Goal: Information Seeking & Learning: Check status

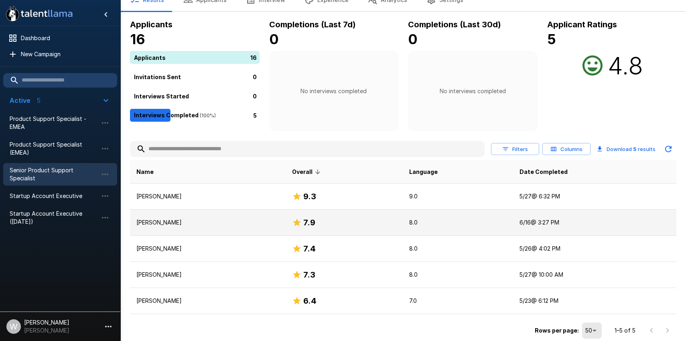
scroll to position [9, 0]
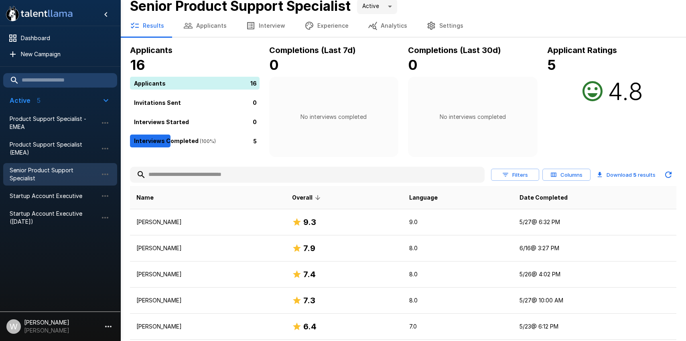
click at [370, 26] on icon "button" at bounding box center [373, 26] width 10 height 10
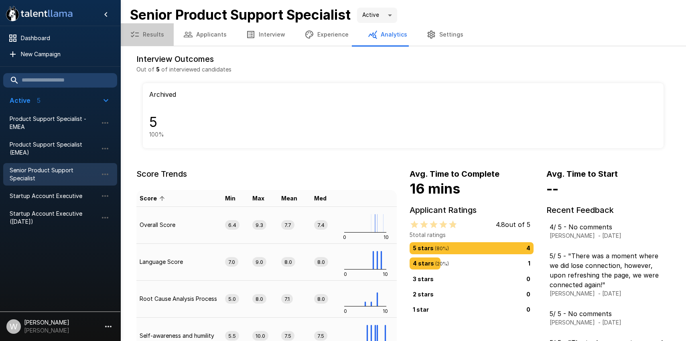
drag, startPoint x: 160, startPoint y: 32, endPoint x: 194, endPoint y: 27, distance: 34.5
click at [160, 32] on button "Results" at bounding box center [146, 34] width 53 height 22
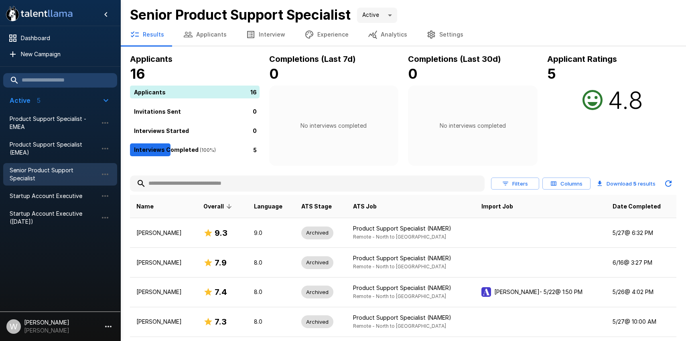
scroll to position [1, 0]
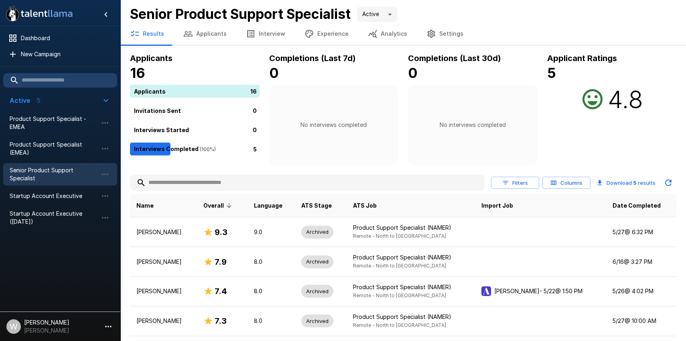
click at [159, 91] on div "16" at bounding box center [196, 91] width 133 height 13
click at [250, 92] on p "16" at bounding box center [253, 91] width 6 height 8
click at [205, 35] on button "Applicants" at bounding box center [205, 33] width 63 height 22
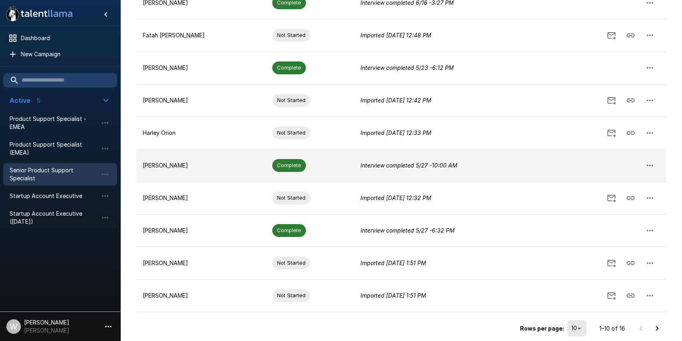
scroll to position [176, 0]
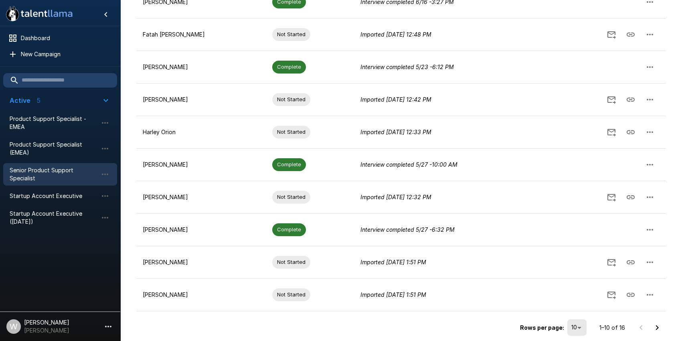
click at [657, 328] on icon "Go to next page" at bounding box center [657, 327] width 3 height 5
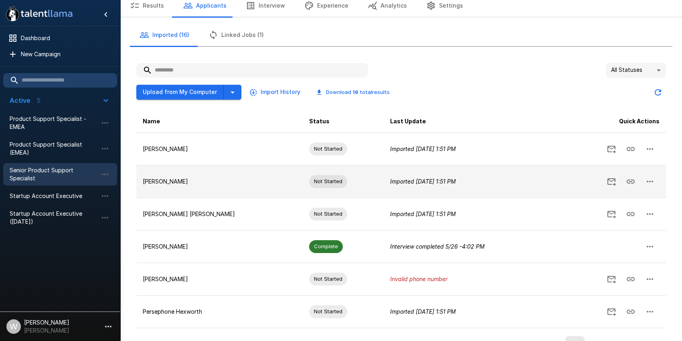
scroll to position [49, 0]
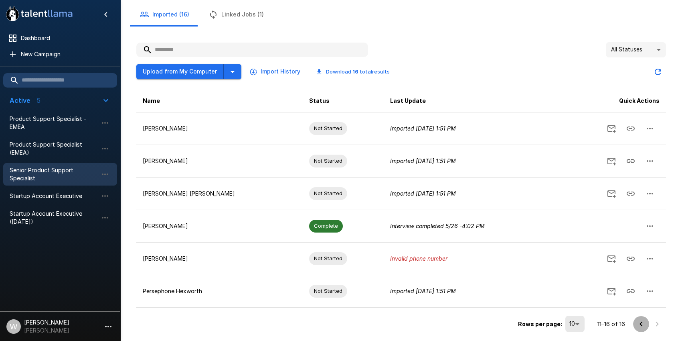
click at [641, 323] on icon "Go to previous page" at bounding box center [642, 324] width 10 height 10
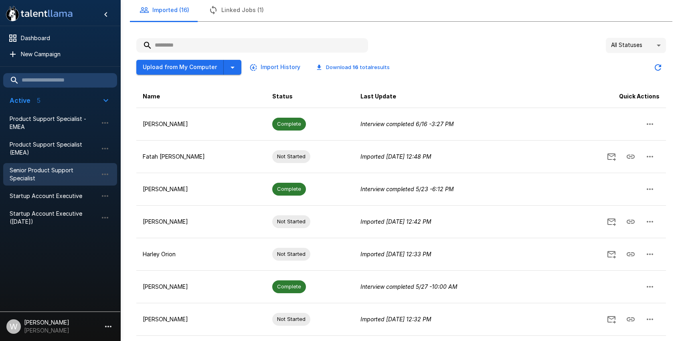
scroll to position [0, 0]
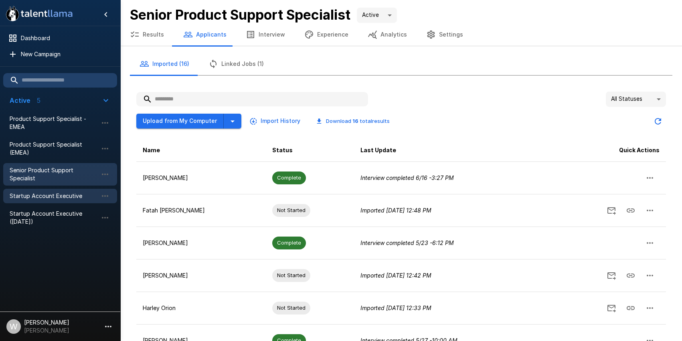
click at [49, 190] on div "Startup Account Executive" at bounding box center [60, 196] width 114 height 14
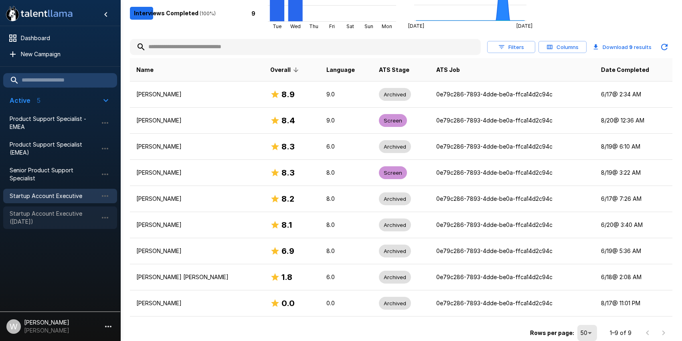
scroll to position [133, 0]
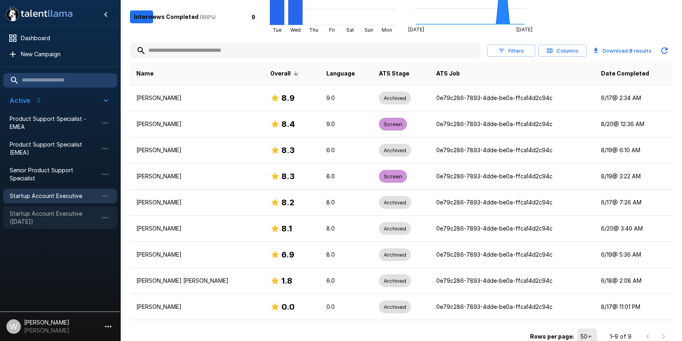
click at [51, 217] on span "Startup Account Executive (Aug 25)" at bounding box center [54, 217] width 88 height 16
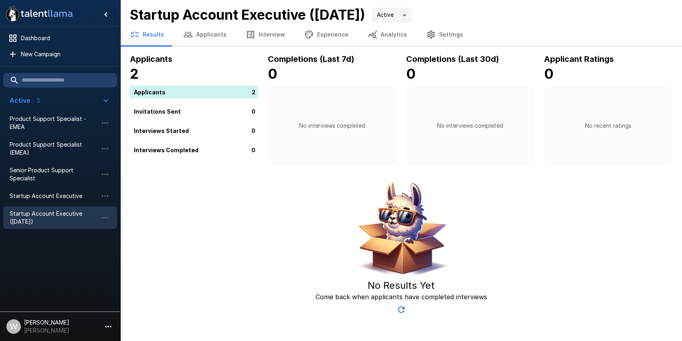
click at [211, 30] on button "Applicants" at bounding box center [205, 34] width 63 height 22
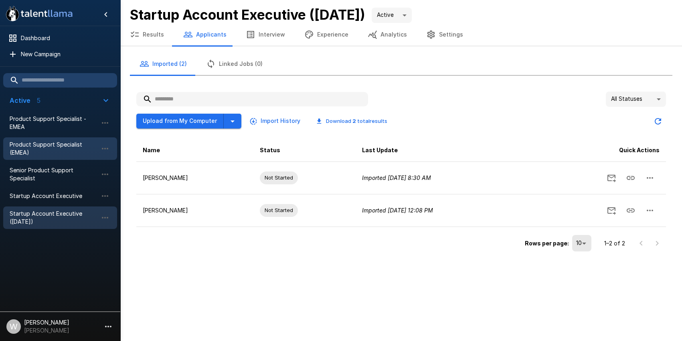
click at [42, 144] on span "Product Support Specialist (EMEA)" at bounding box center [54, 148] width 88 height 16
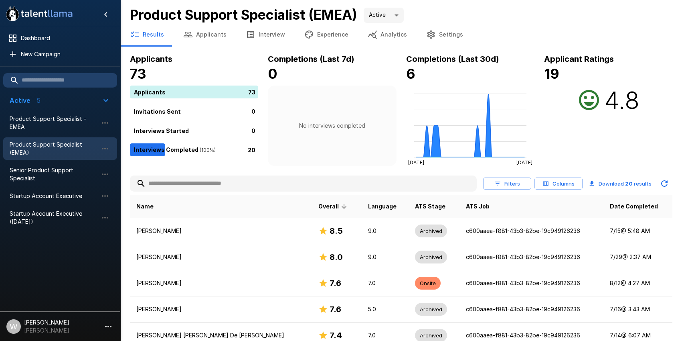
click at [383, 32] on button "Analytics" at bounding box center [387, 34] width 59 height 22
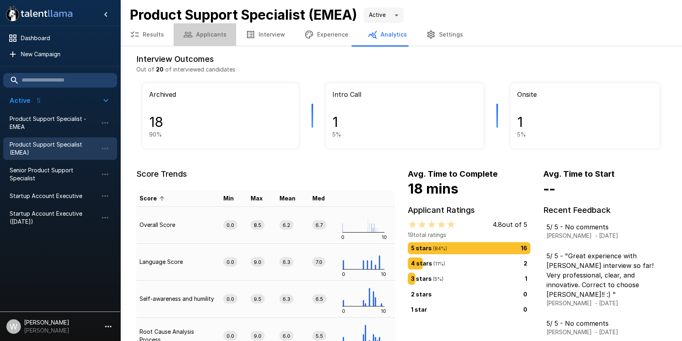
click at [210, 30] on button "Applicants" at bounding box center [205, 34] width 63 height 22
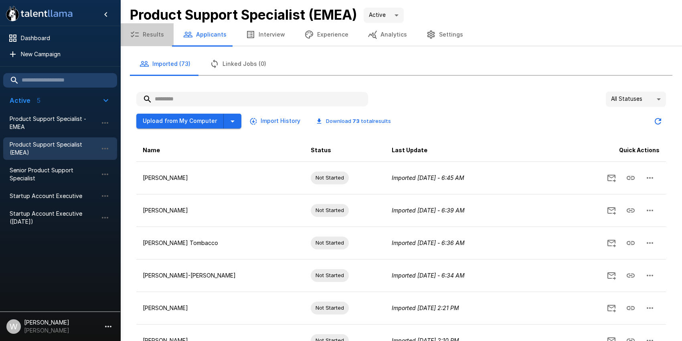
click at [148, 36] on button "Results" at bounding box center [146, 34] width 53 height 22
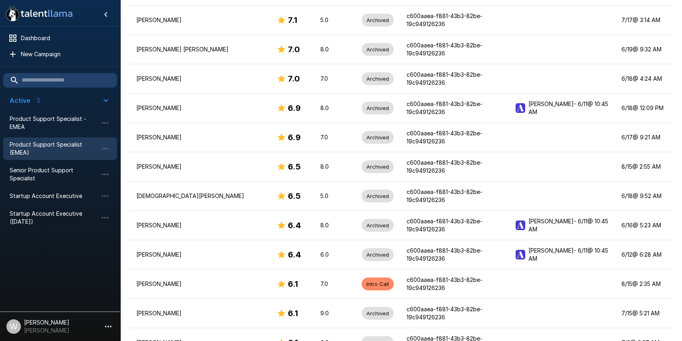
scroll to position [426, 0]
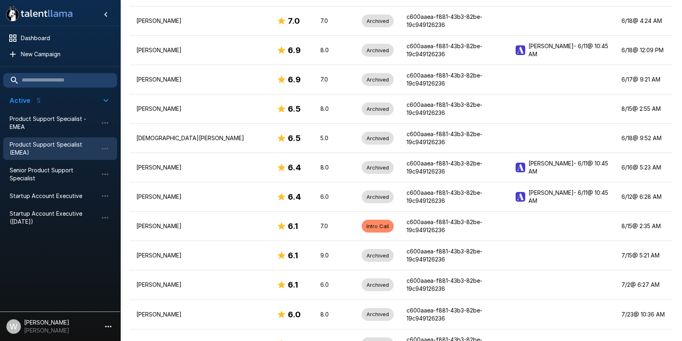
click at [40, 120] on span "Product Support Specialist - EMEA" at bounding box center [54, 123] width 88 height 16
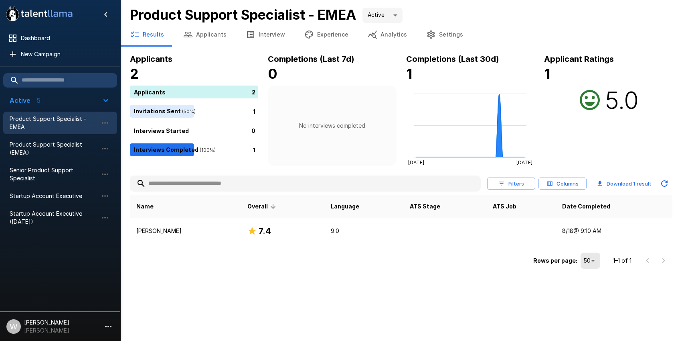
click at [209, 36] on button "Applicants" at bounding box center [205, 34] width 63 height 22
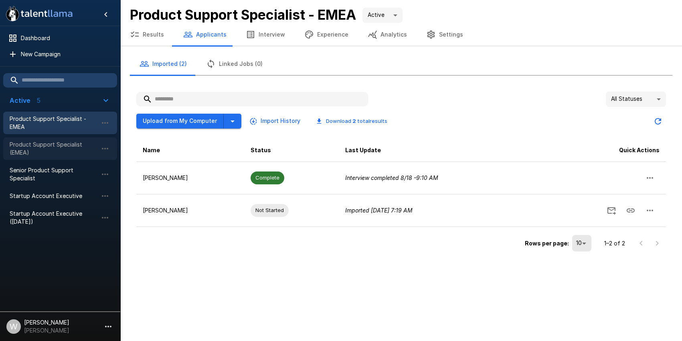
click at [45, 140] on span "Product Support Specialist (EMEA)" at bounding box center [54, 148] width 88 height 16
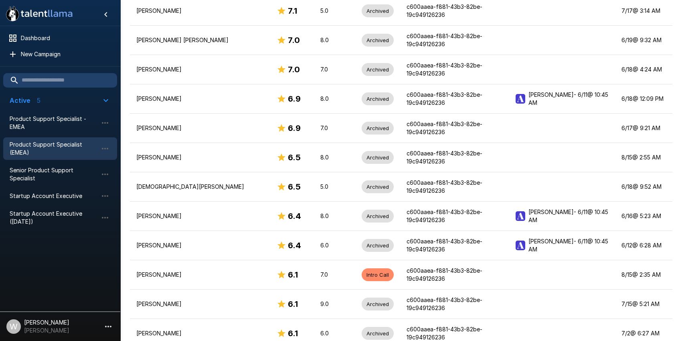
scroll to position [378, 0]
